Goal: Task Accomplishment & Management: Complete application form

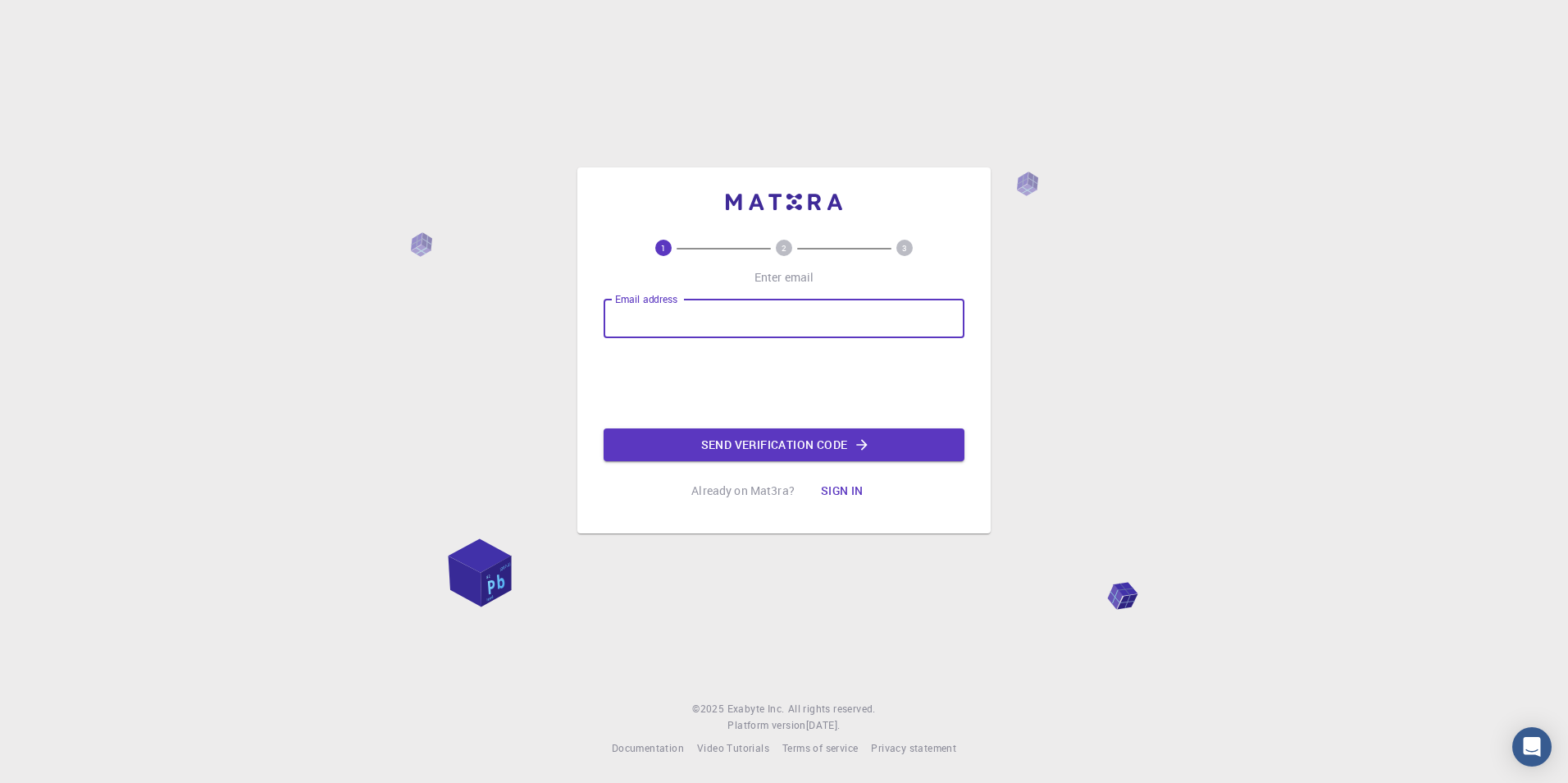
click at [784, 306] on input "Email address" at bounding box center [784, 318] width 361 height 39
type input "banic.antonela06@gmail.com"
click at [754, 450] on button "Send verification code" at bounding box center [784, 445] width 361 height 33
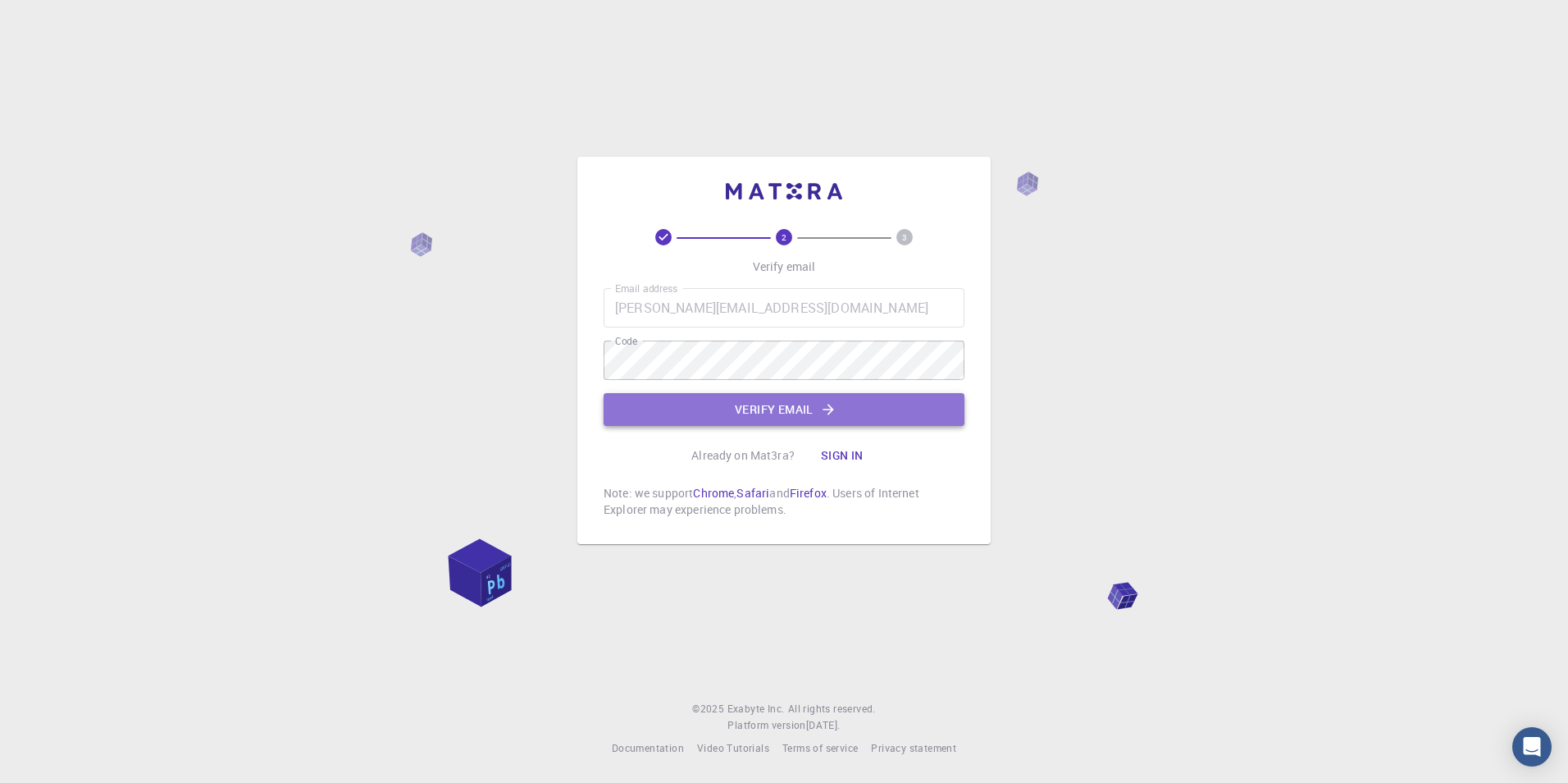
click at [747, 411] on button "Verify email" at bounding box center [784, 409] width 361 height 33
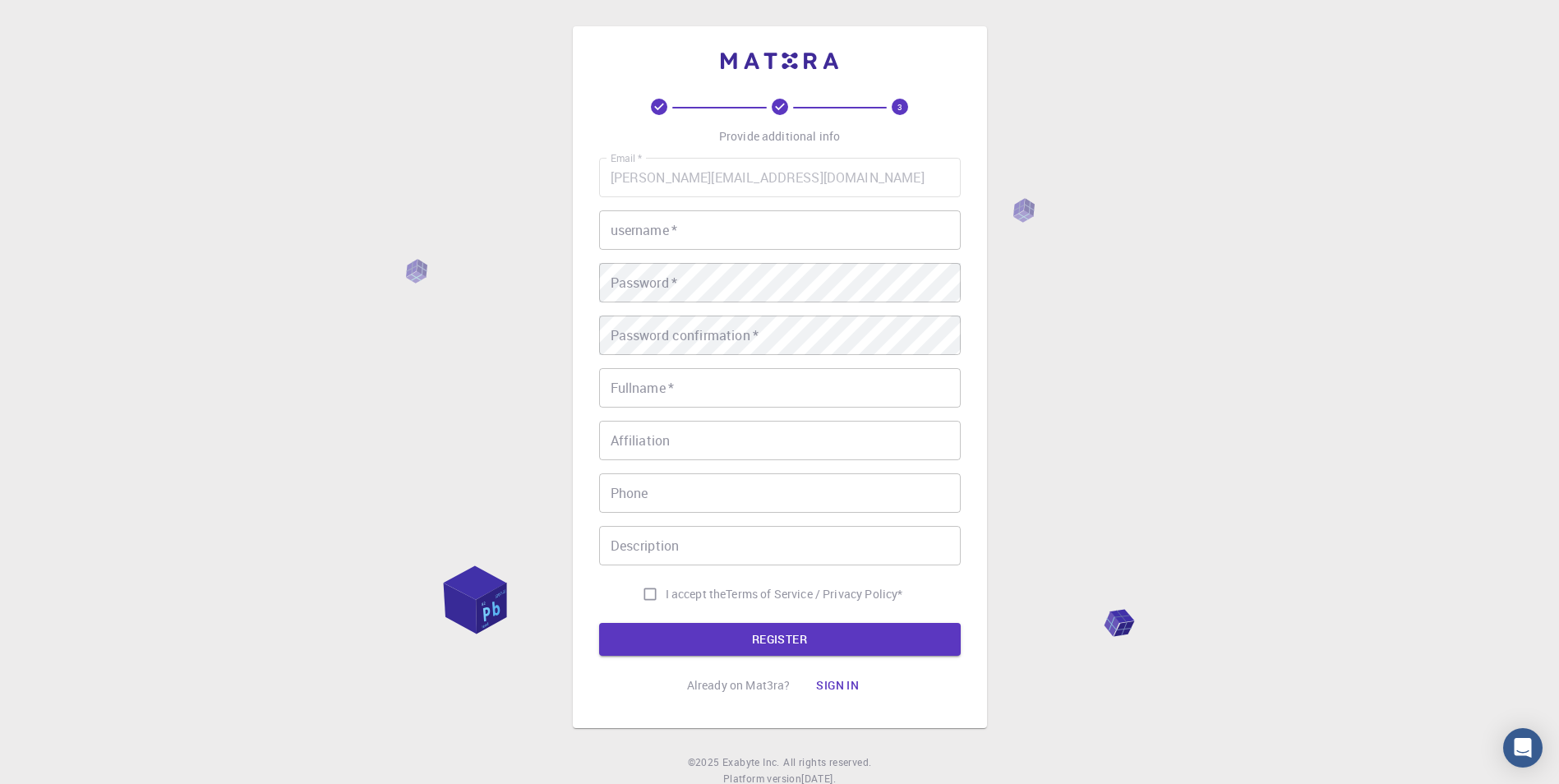
click at [652, 452] on input "Affiliation" at bounding box center [780, 440] width 362 height 39
click at [662, 231] on div "username   * username   *" at bounding box center [780, 230] width 362 height 39
type input "antonelabanicc"
click at [739, 382] on input "Fullname   *" at bounding box center [780, 388] width 362 height 39
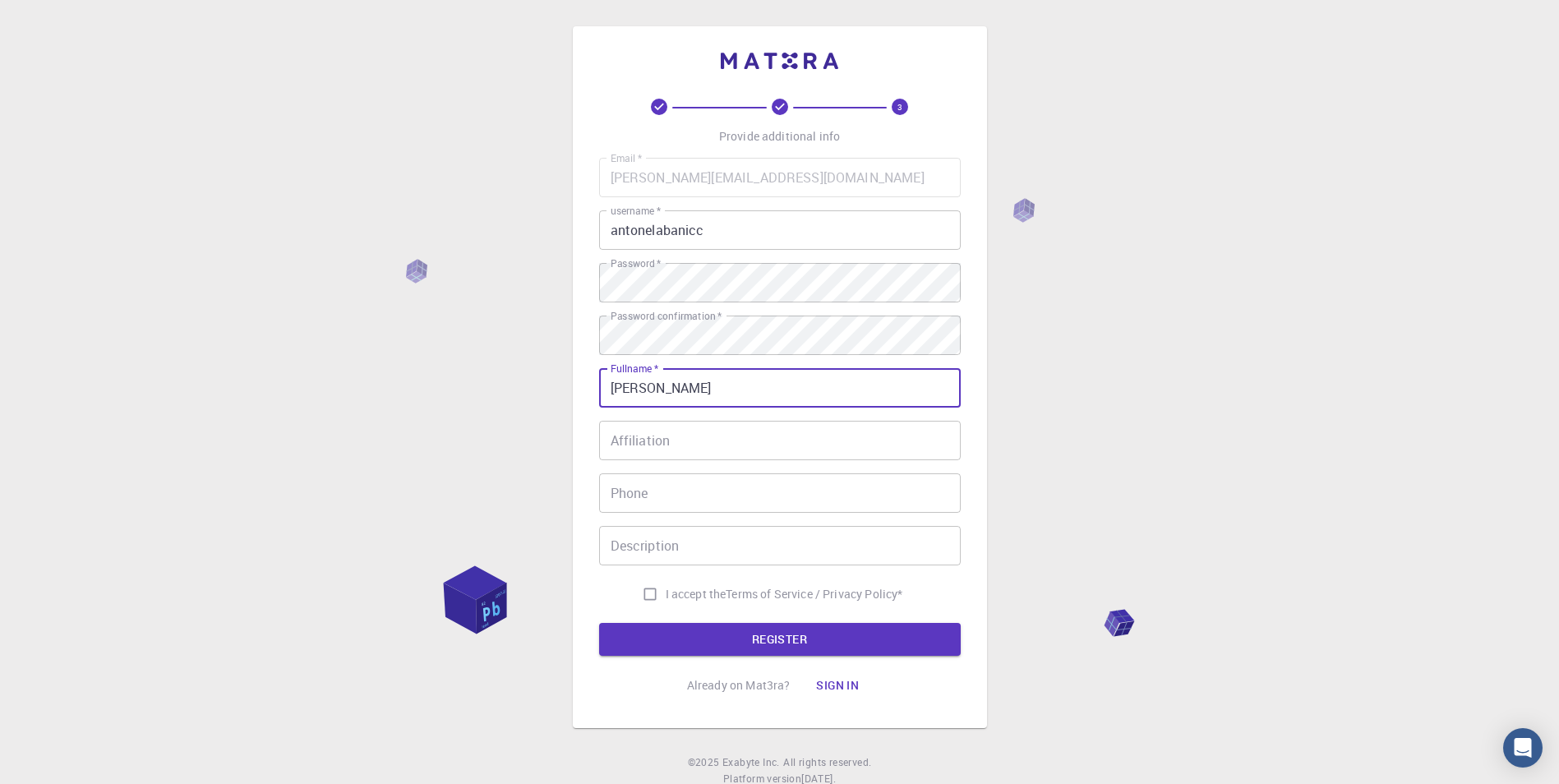
click at [612, 390] on input "antonela banic" at bounding box center [780, 388] width 362 height 39
click at [672, 390] on input "Antonela banic" at bounding box center [780, 388] width 362 height 39
type input "Antonela Banic"
click at [685, 430] on input "Affiliation" at bounding box center [780, 440] width 362 height 39
click at [714, 391] on input "Antonela Banic" at bounding box center [780, 388] width 362 height 39
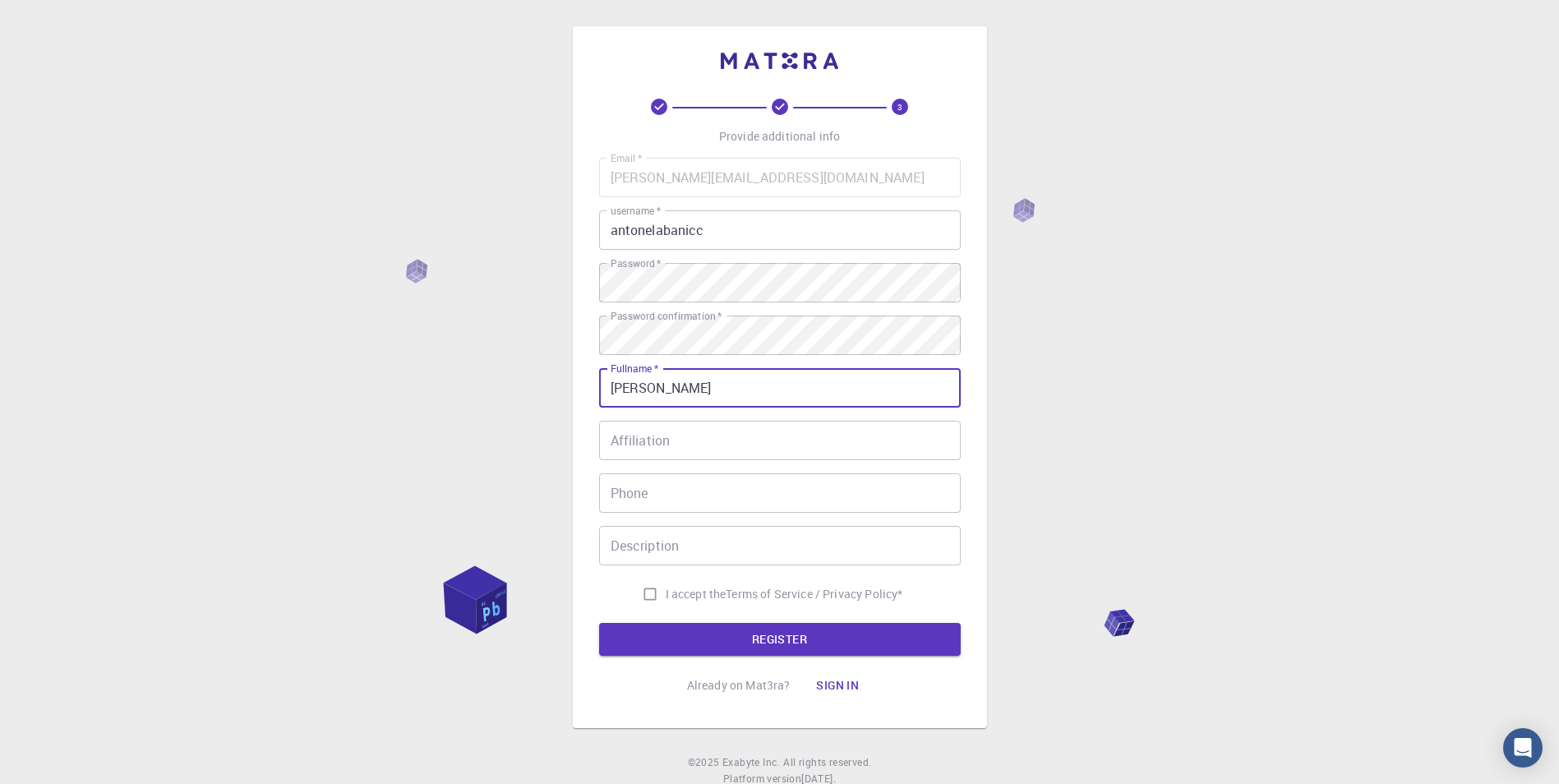
click at [690, 445] on input "Affiliation" at bounding box center [780, 440] width 362 height 39
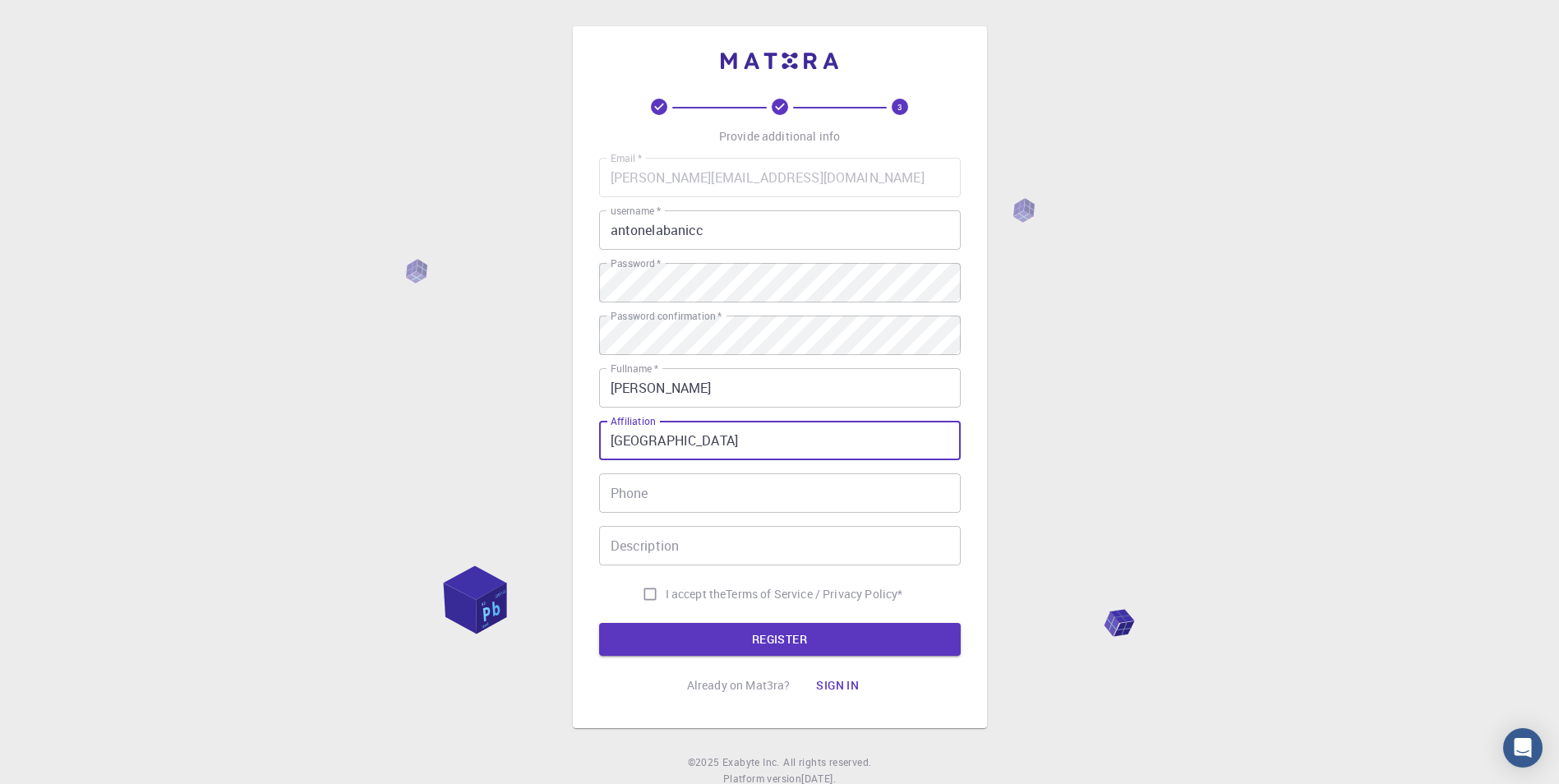
type input "croatia"
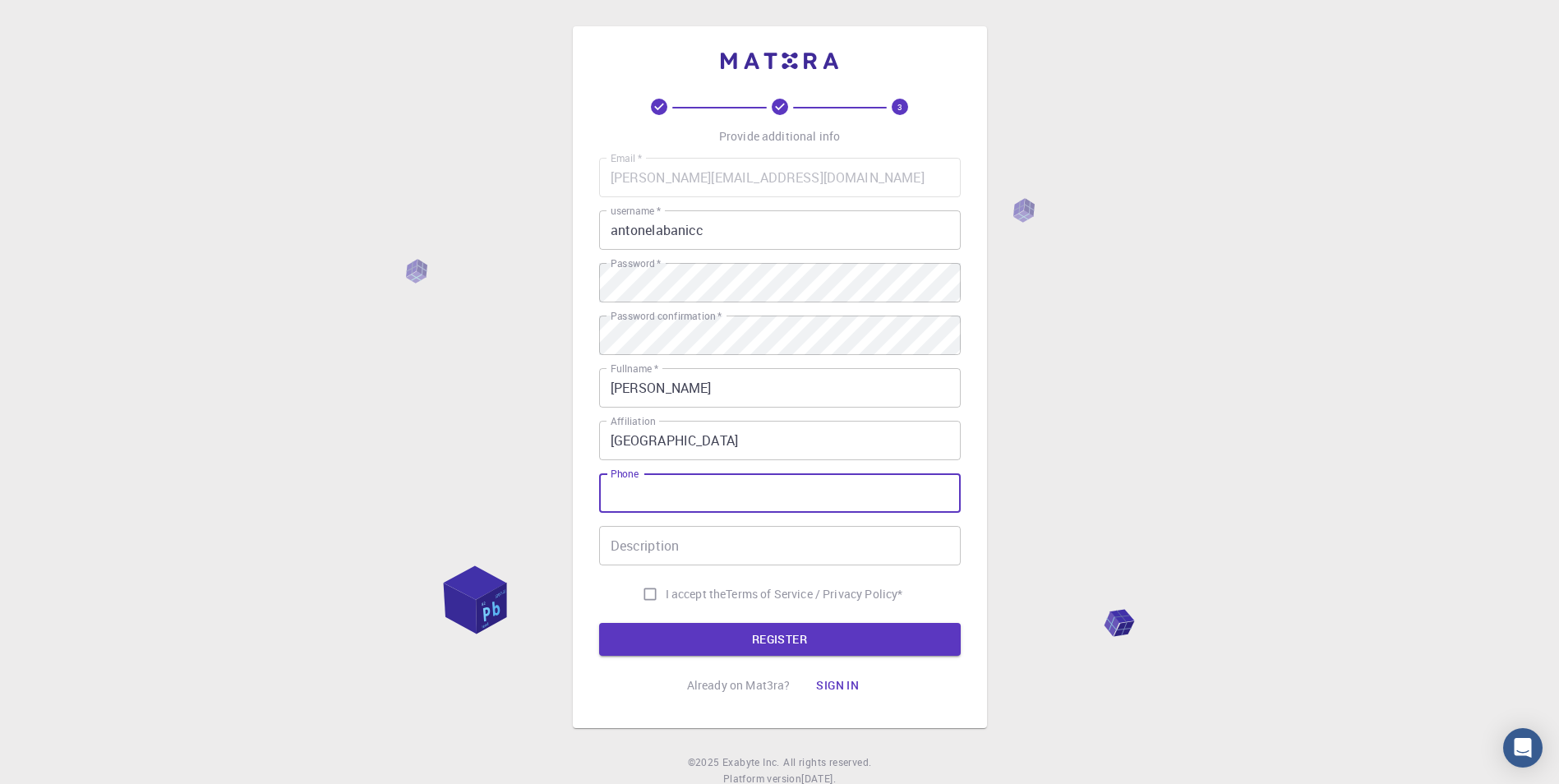
click at [669, 492] on input "Phone" at bounding box center [780, 493] width 362 height 39
type input "0977552058"
